Goal: Task Accomplishment & Management: Manage account settings

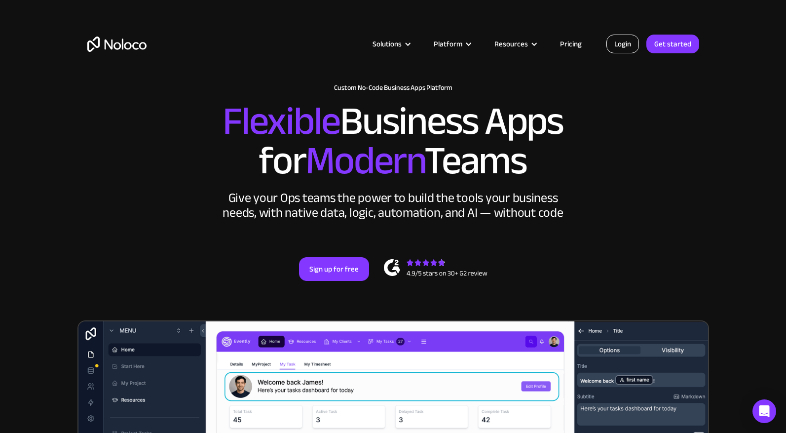
click at [631, 43] on link "Login" at bounding box center [623, 44] width 33 height 19
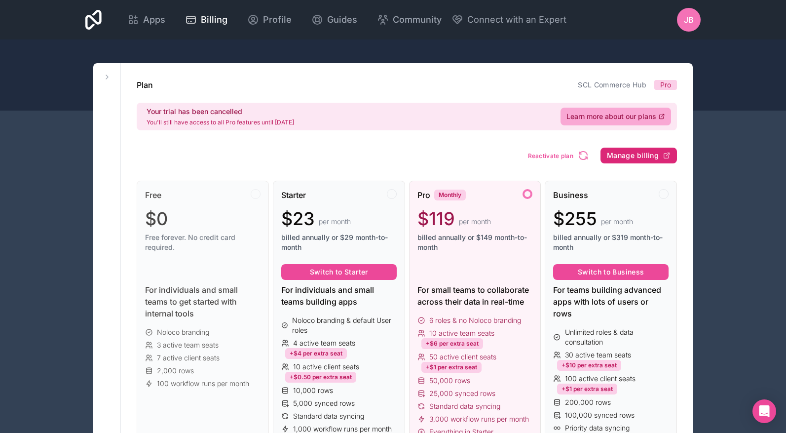
click at [626, 158] on span "Manage billing" at bounding box center [633, 155] width 52 height 9
click at [658, 81] on span "Pro" at bounding box center [666, 85] width 23 height 10
click at [228, 17] on span "Billing" at bounding box center [214, 20] width 27 height 14
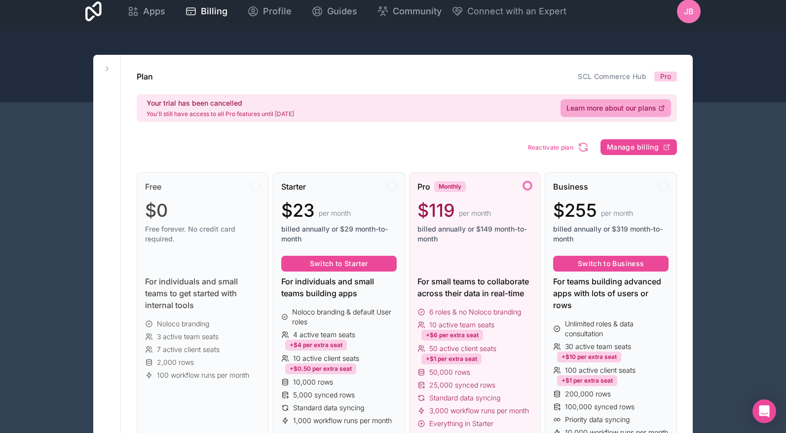
scroll to position [10, 0]
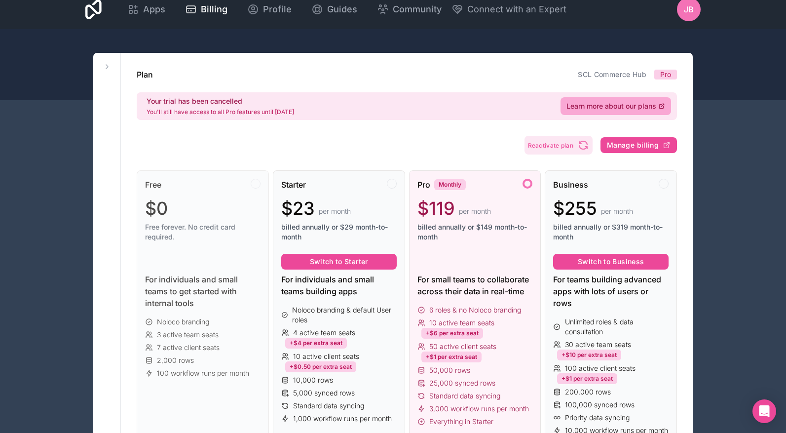
click at [545, 149] on span "Reactivate plan" at bounding box center [551, 145] width 46 height 7
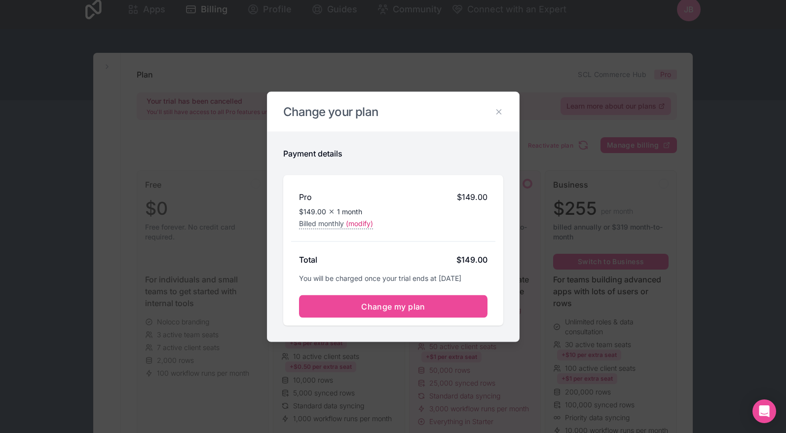
click at [496, 117] on h2 "Change your plan" at bounding box center [393, 112] width 220 height 16
click at [498, 111] on icon at bounding box center [499, 111] width 9 height 9
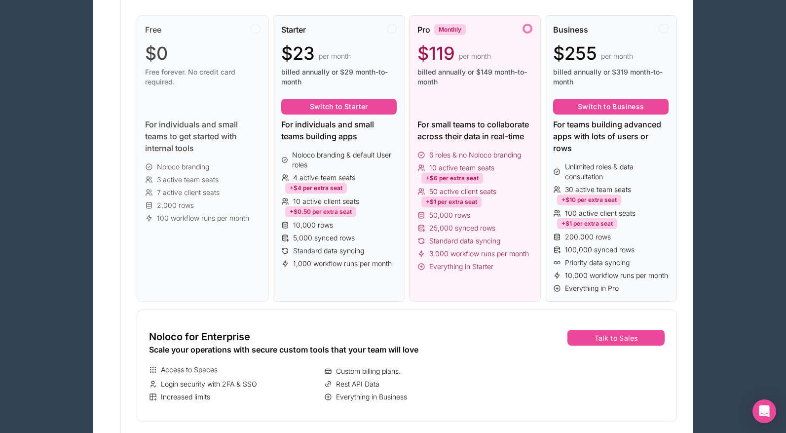
scroll to position [182, 0]
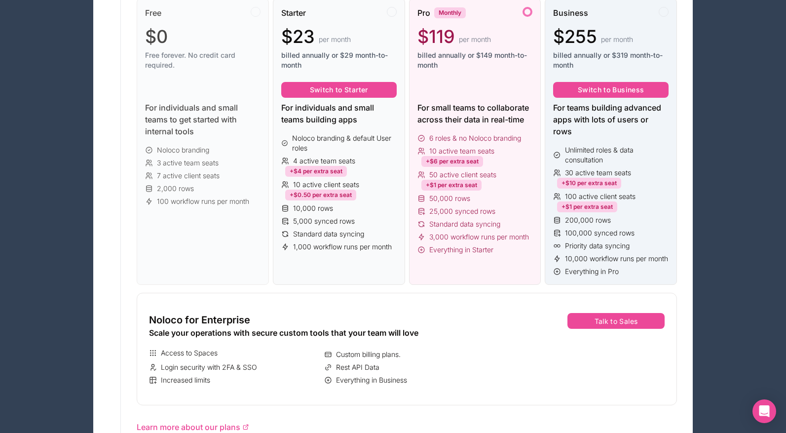
click at [623, 194] on span "100 active client seats" at bounding box center [600, 197] width 71 height 10
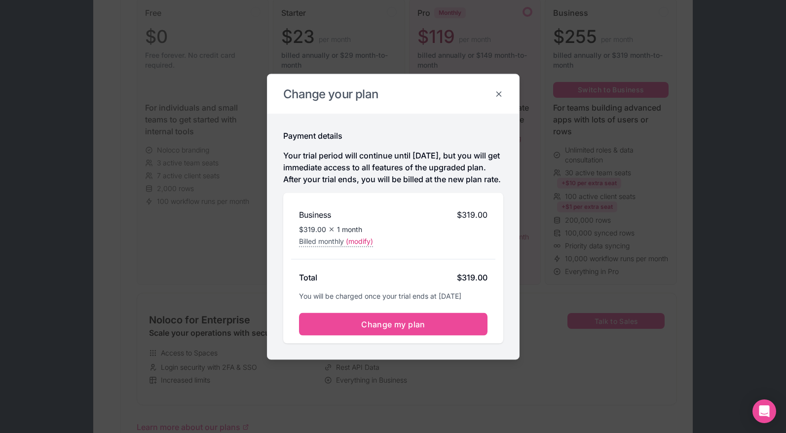
click at [501, 89] on icon at bounding box center [499, 93] width 9 height 9
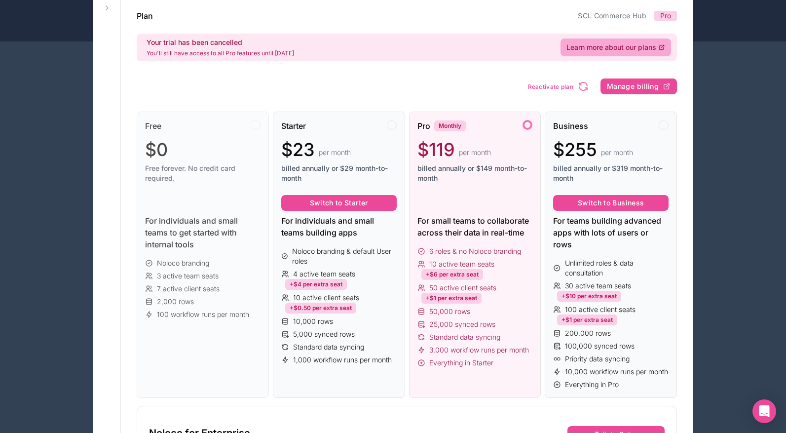
scroll to position [62, 0]
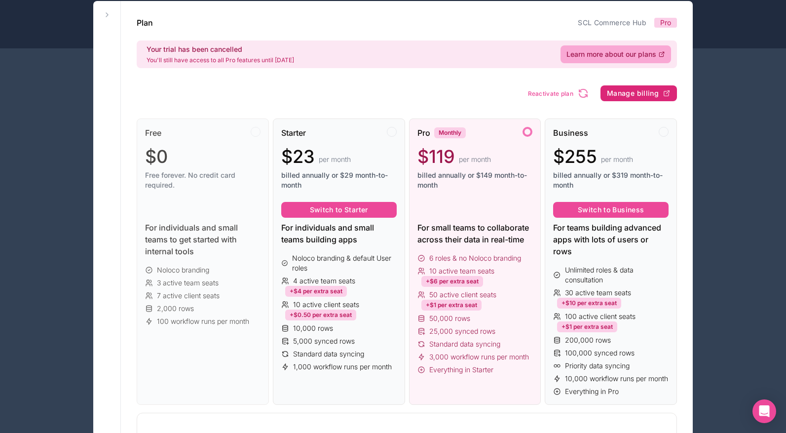
click at [641, 91] on span "Manage billing" at bounding box center [633, 93] width 52 height 9
